Goal: Information Seeking & Learning: Learn about a topic

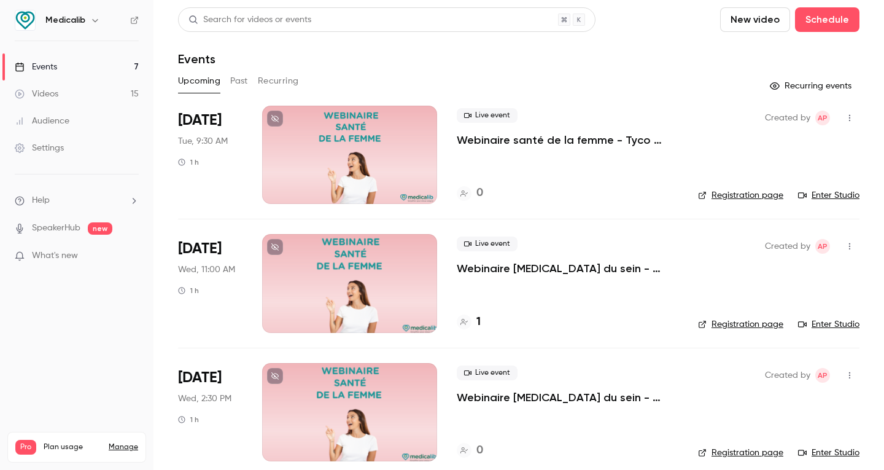
click at [243, 82] on button "Past" at bounding box center [239, 81] width 18 height 20
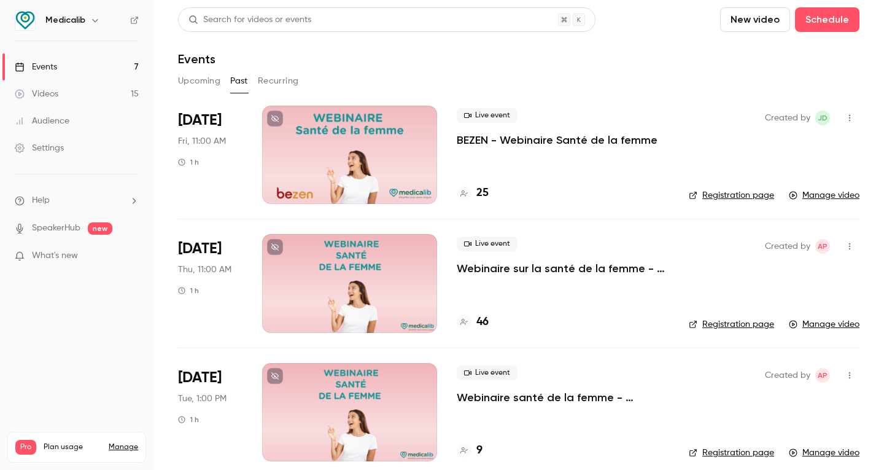
click at [585, 142] on p "BEZEN - Webinaire Santé de la femme" at bounding box center [557, 140] width 201 height 15
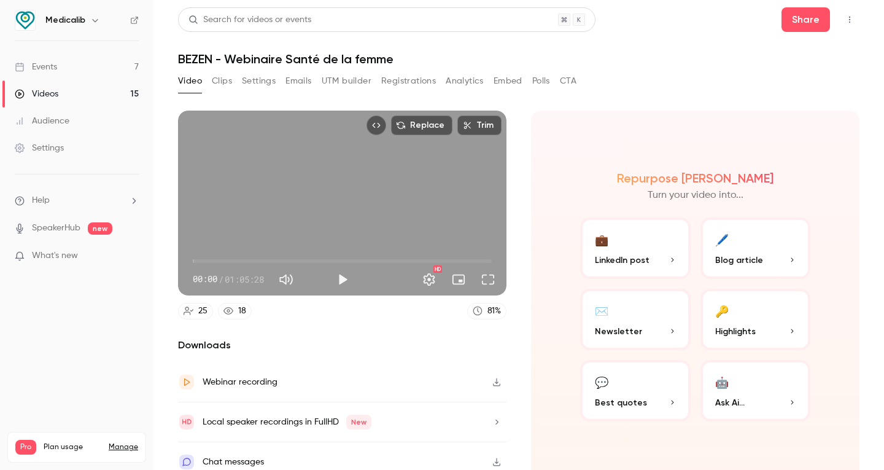
click at [462, 79] on button "Analytics" at bounding box center [465, 81] width 38 height 20
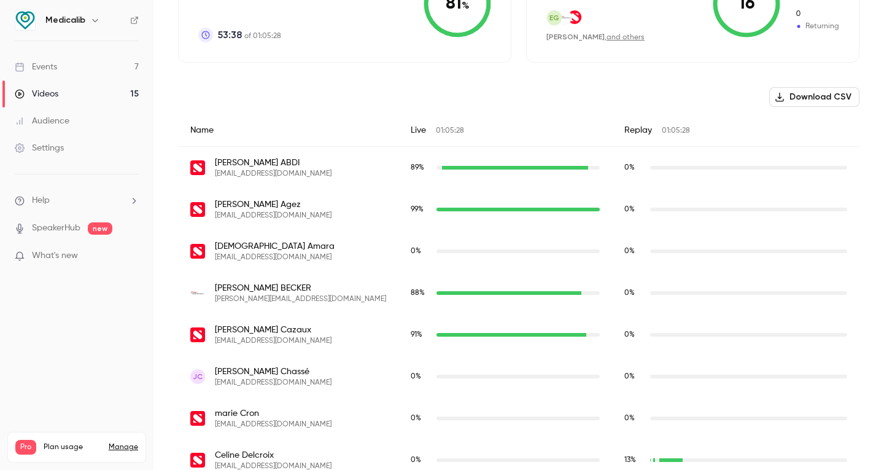
scroll to position [368, 0]
